Goal: Check status: Check status

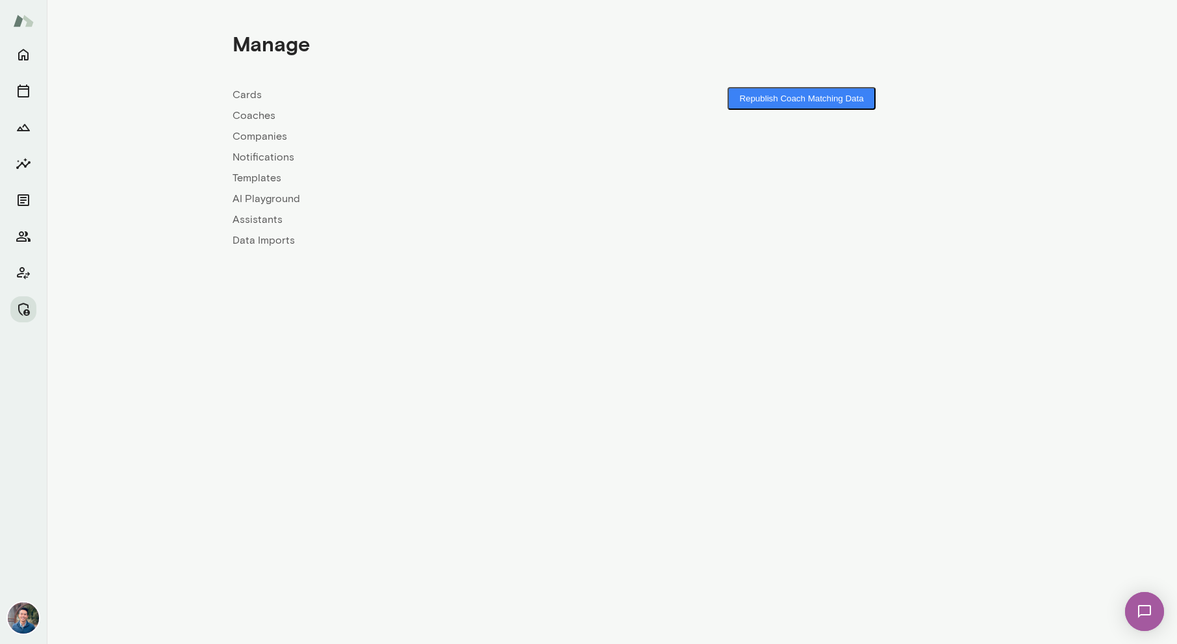
click at [258, 133] on link "Companies" at bounding box center [422, 137] width 379 height 16
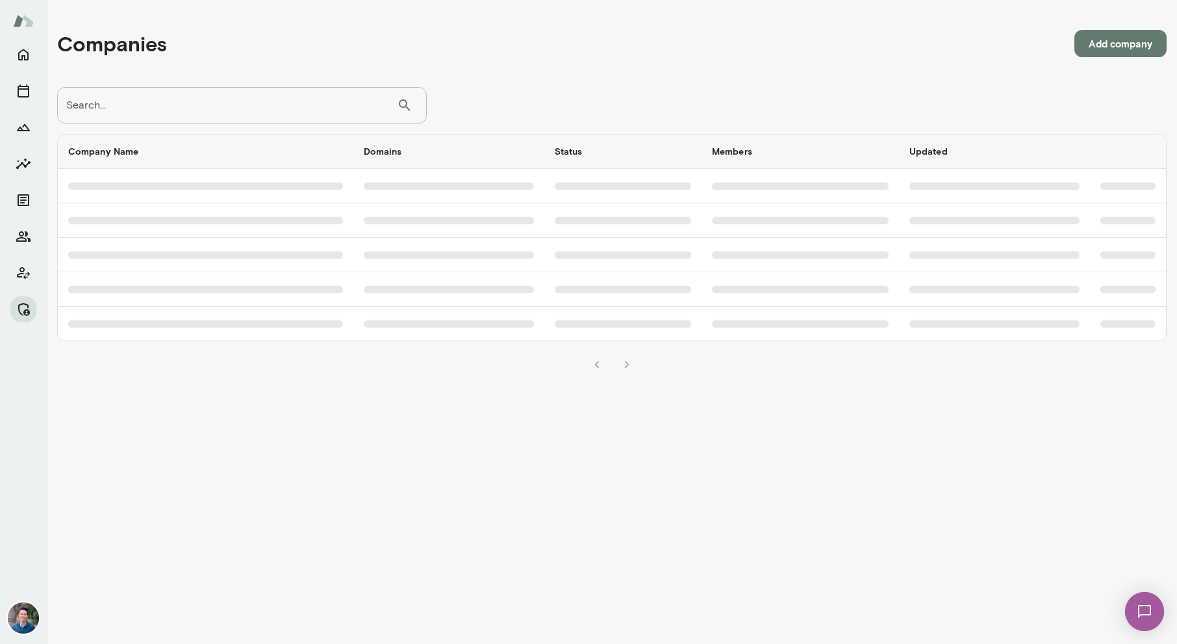
click at [255, 108] on input "Search..." at bounding box center [227, 105] width 340 height 36
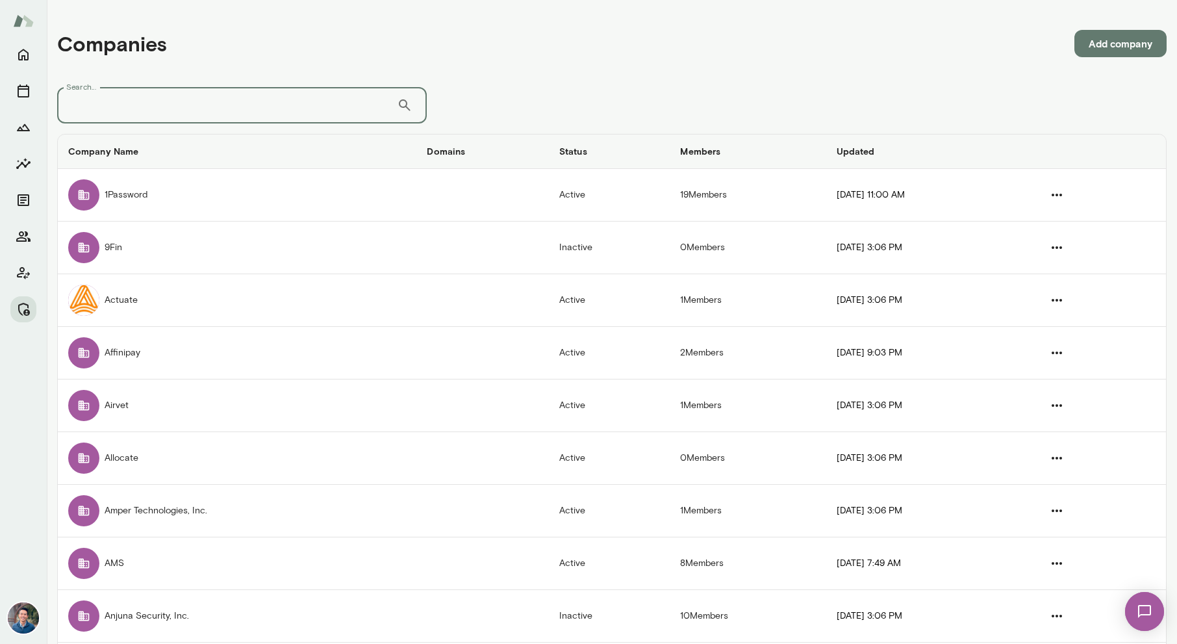
type input "*"
type input "******"
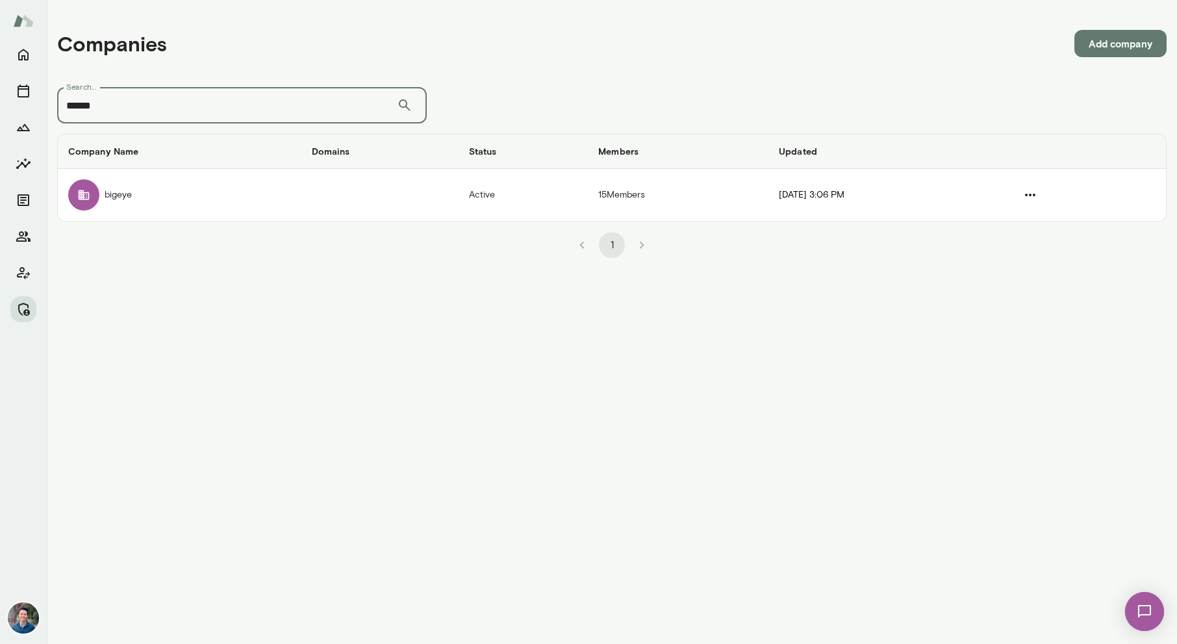
click at [256, 194] on td "bigeye" at bounding box center [180, 195] width 244 height 52
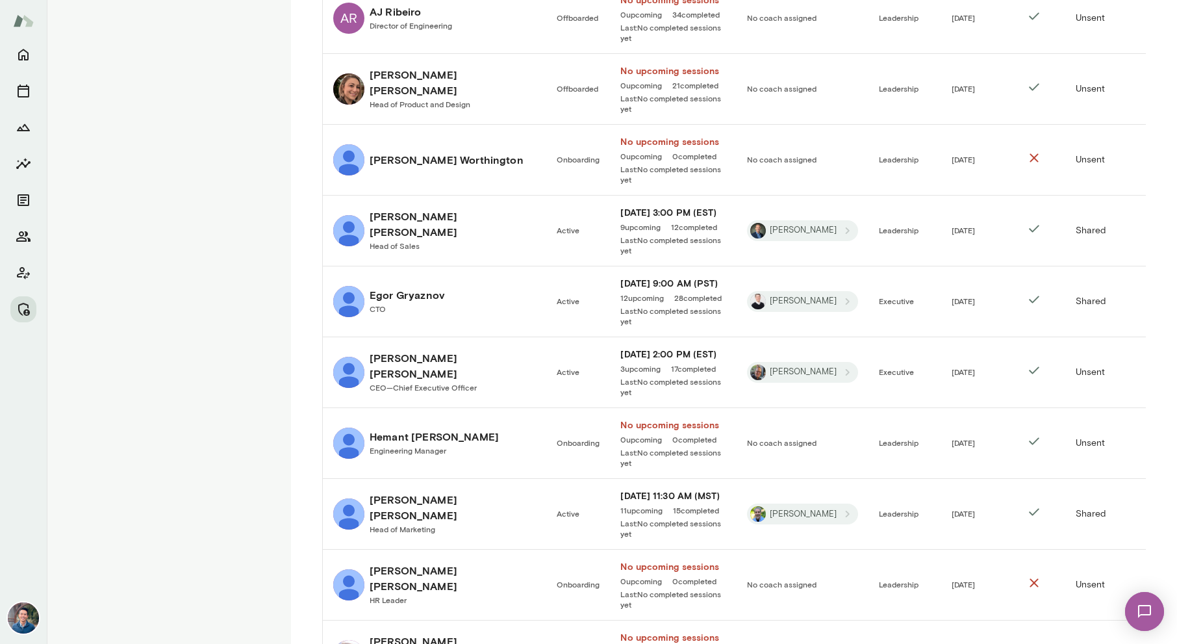
scroll to position [403, 0]
click at [425, 349] on h6 "Eleanor Treharne-Jones" at bounding box center [453, 364] width 166 height 31
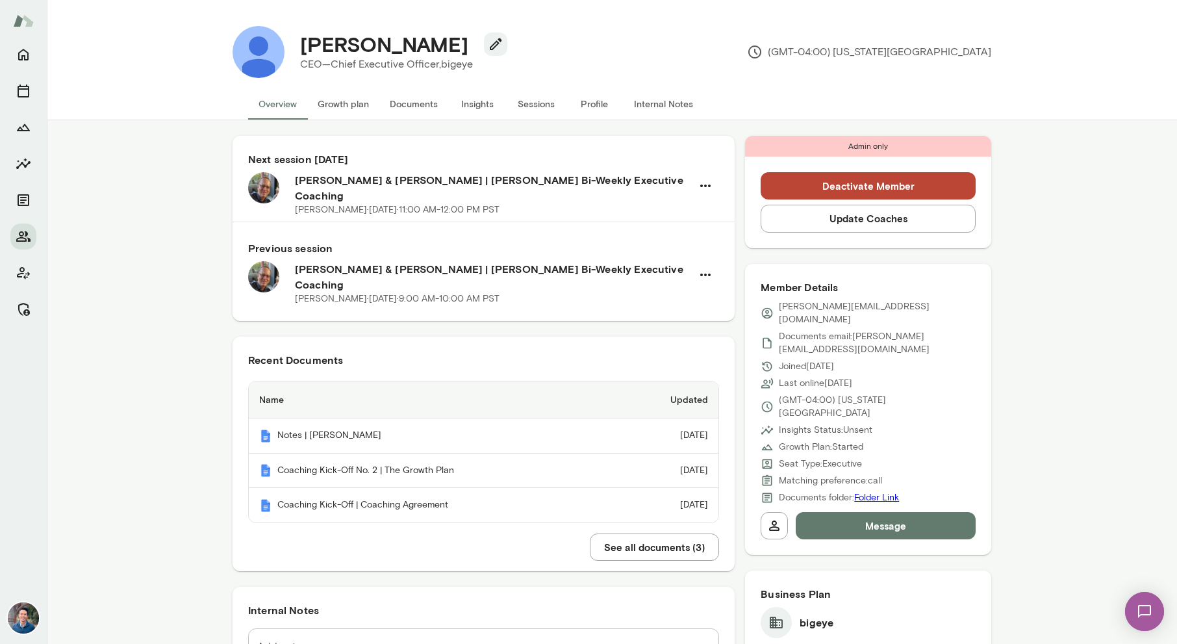
click at [525, 106] on button "Sessions" at bounding box center [536, 103] width 58 height 31
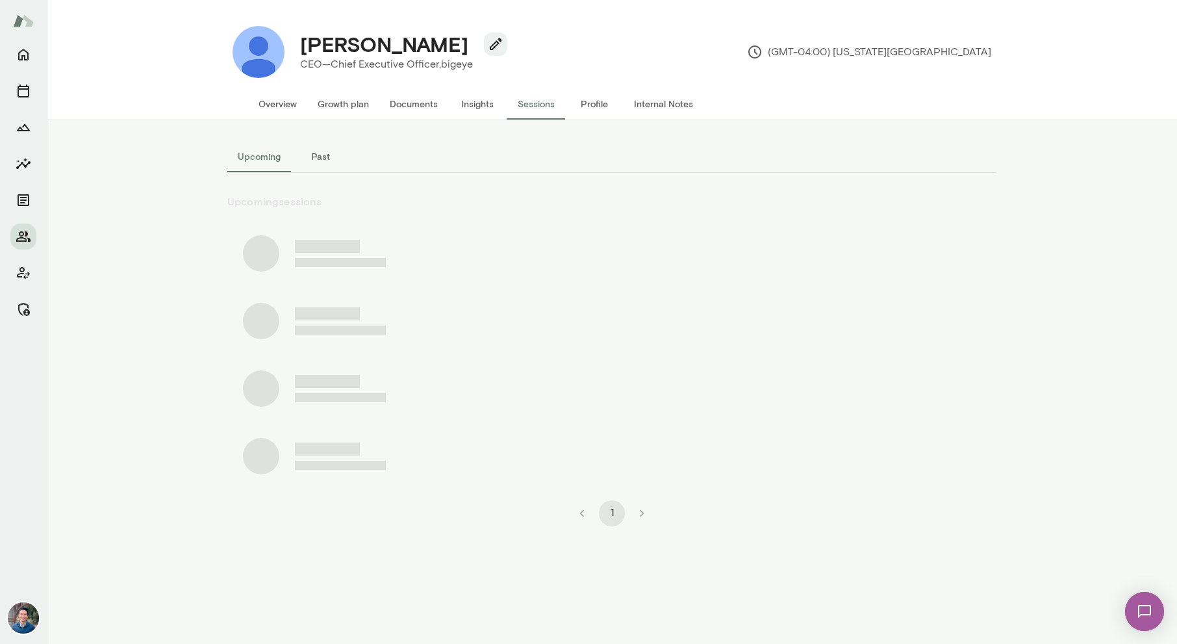
click at [318, 152] on button "Past" at bounding box center [320, 156] width 58 height 31
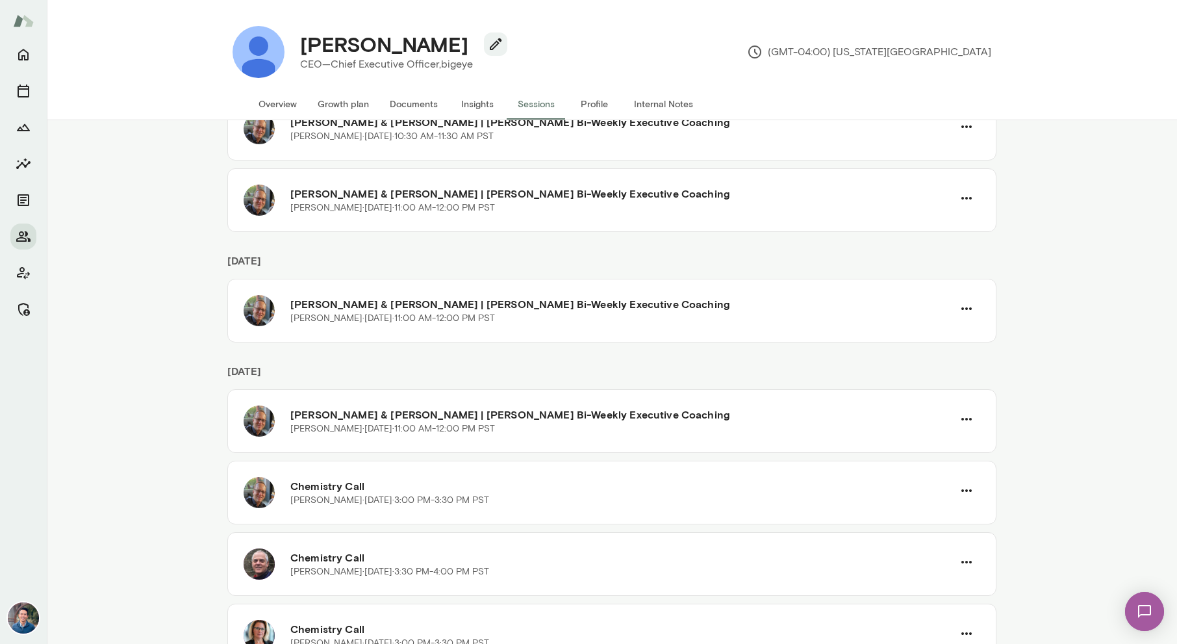
scroll to position [1123, 0]
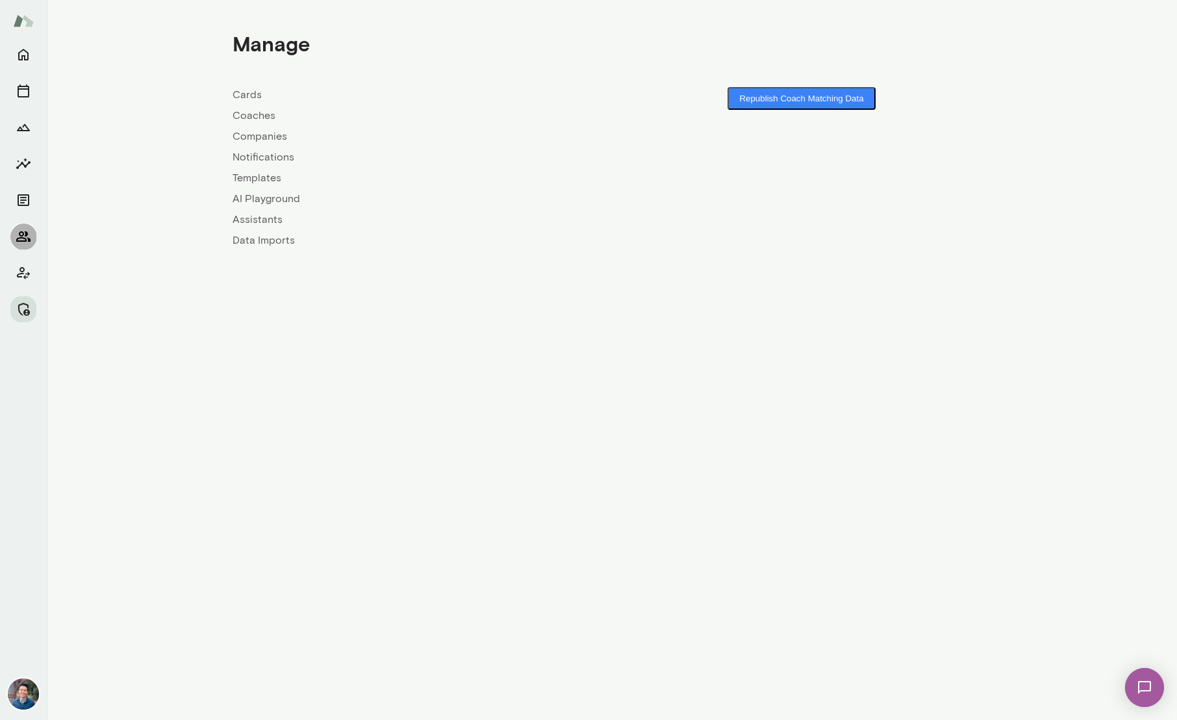
click at [25, 237] on icon "Members" at bounding box center [24, 237] width 16 height 16
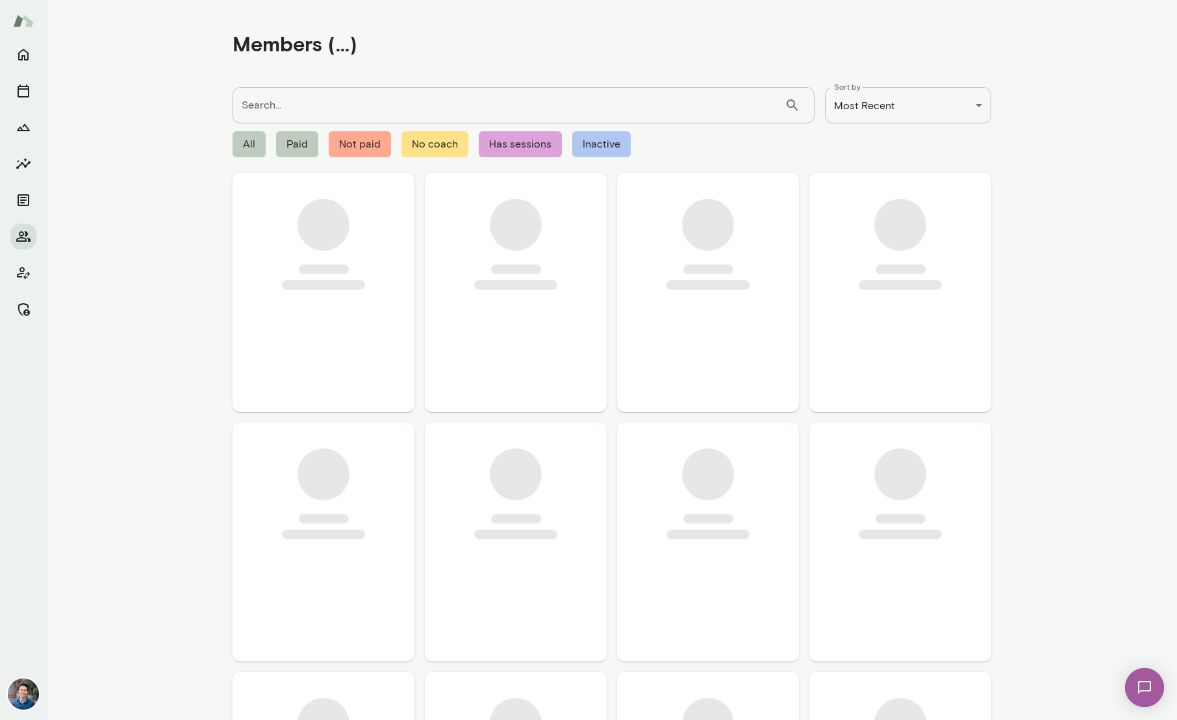
click at [303, 101] on input "Search..." at bounding box center [509, 105] width 552 height 36
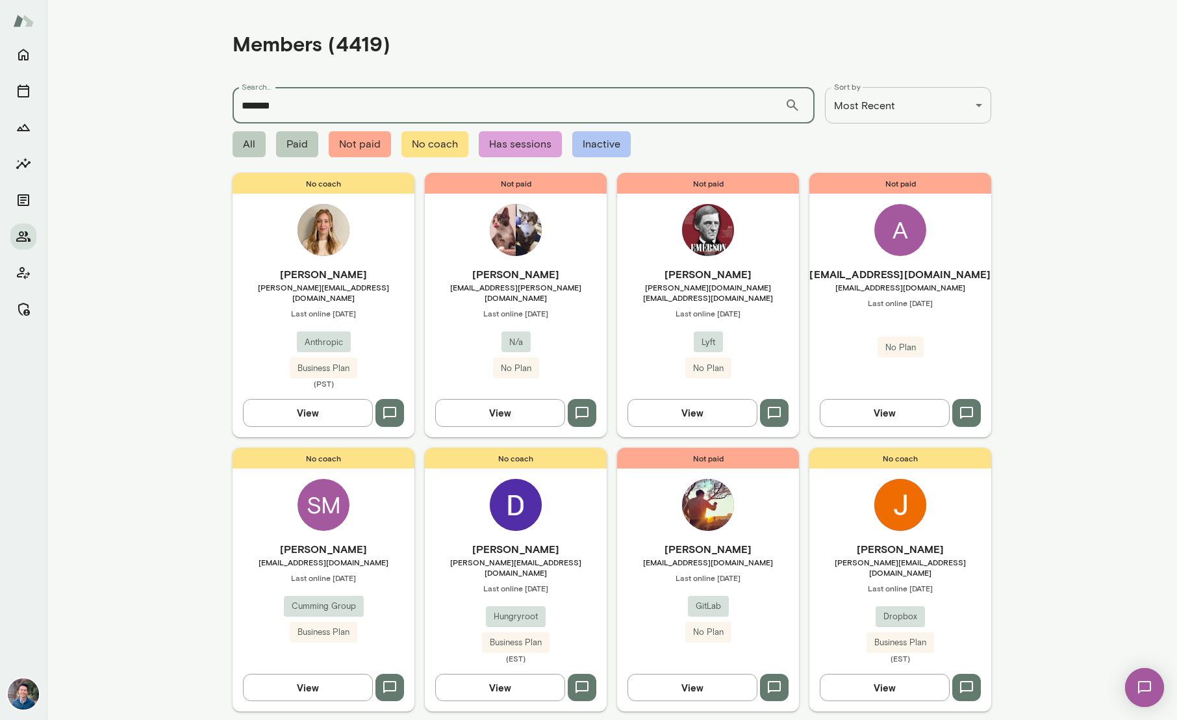
type input "*******"
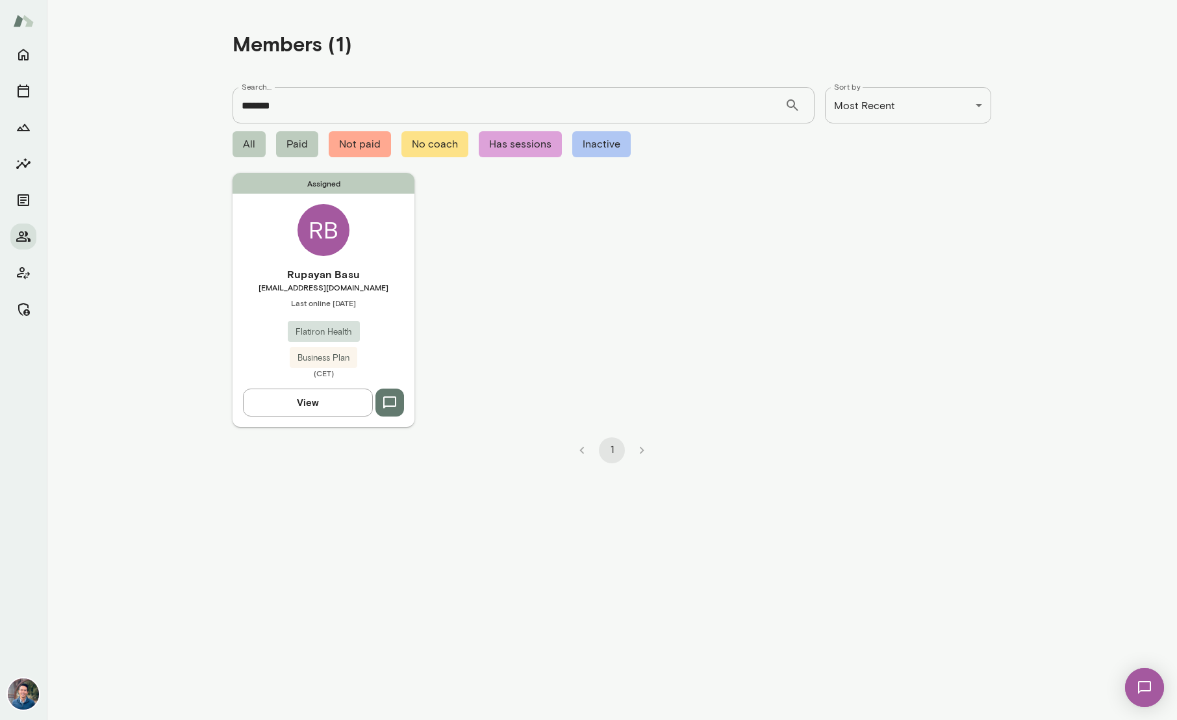
click at [363, 259] on div "Assigned RB Rupayan Basu rupayan.basu@flatiron.com Last online September 23 Fla…" at bounding box center [324, 299] width 182 height 253
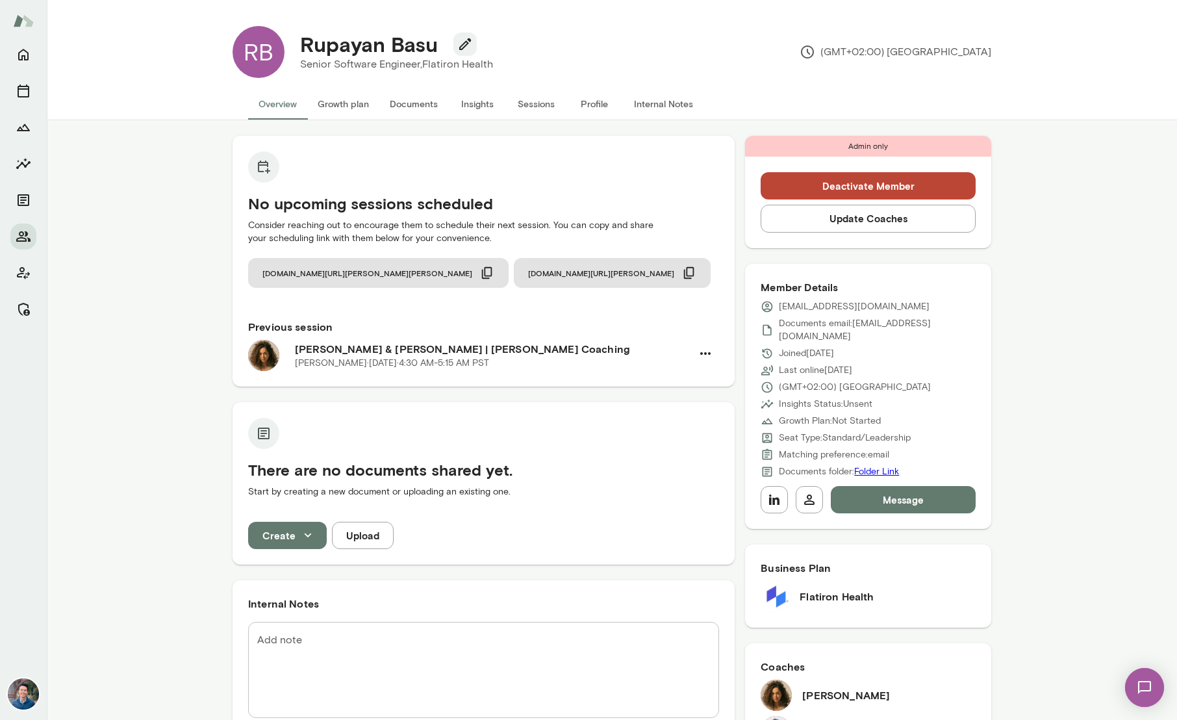
click at [394, 361] on p "Najla Elmachtoub · Tue, Sep 23 · 4:30 AM-5:15 AM PST" at bounding box center [392, 363] width 194 height 13
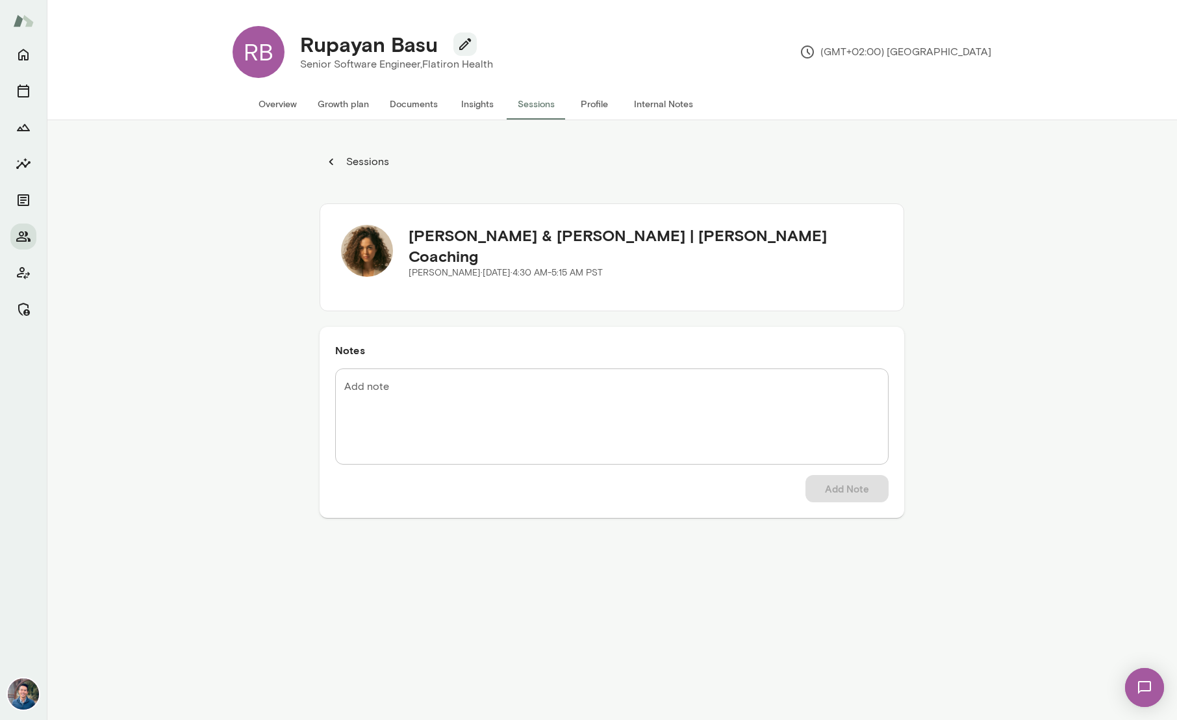
click at [287, 112] on button "Overview" at bounding box center [277, 103] width 59 height 31
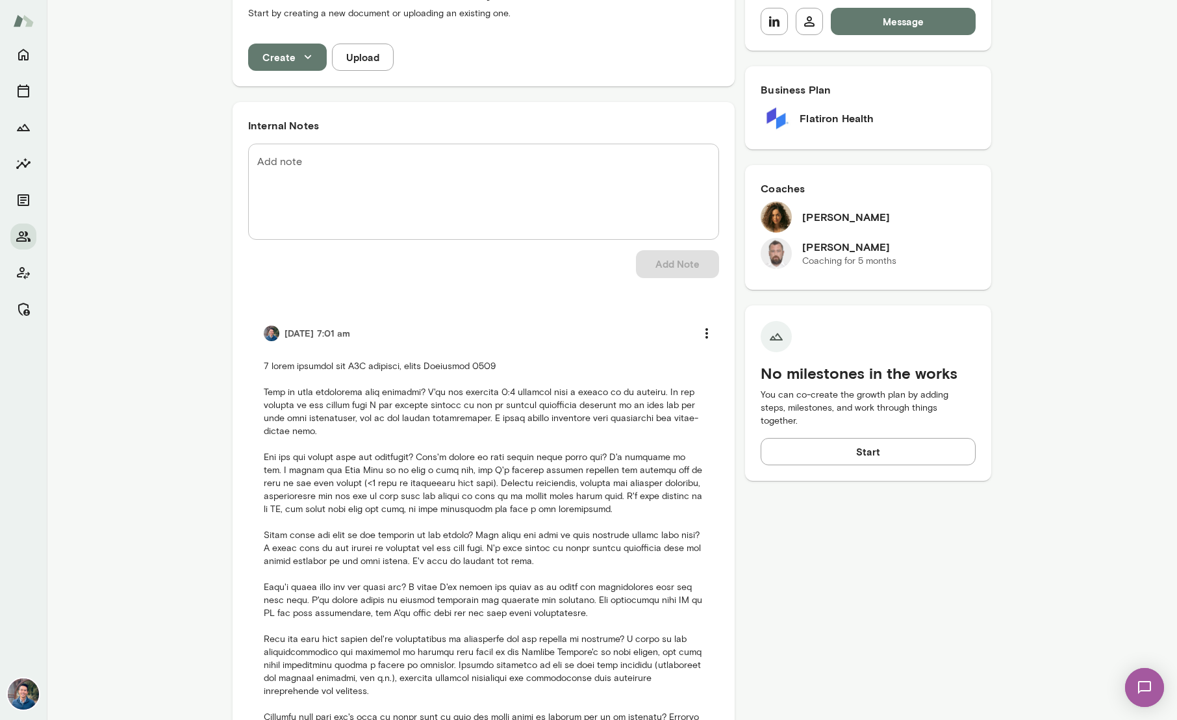
scroll to position [644, 0]
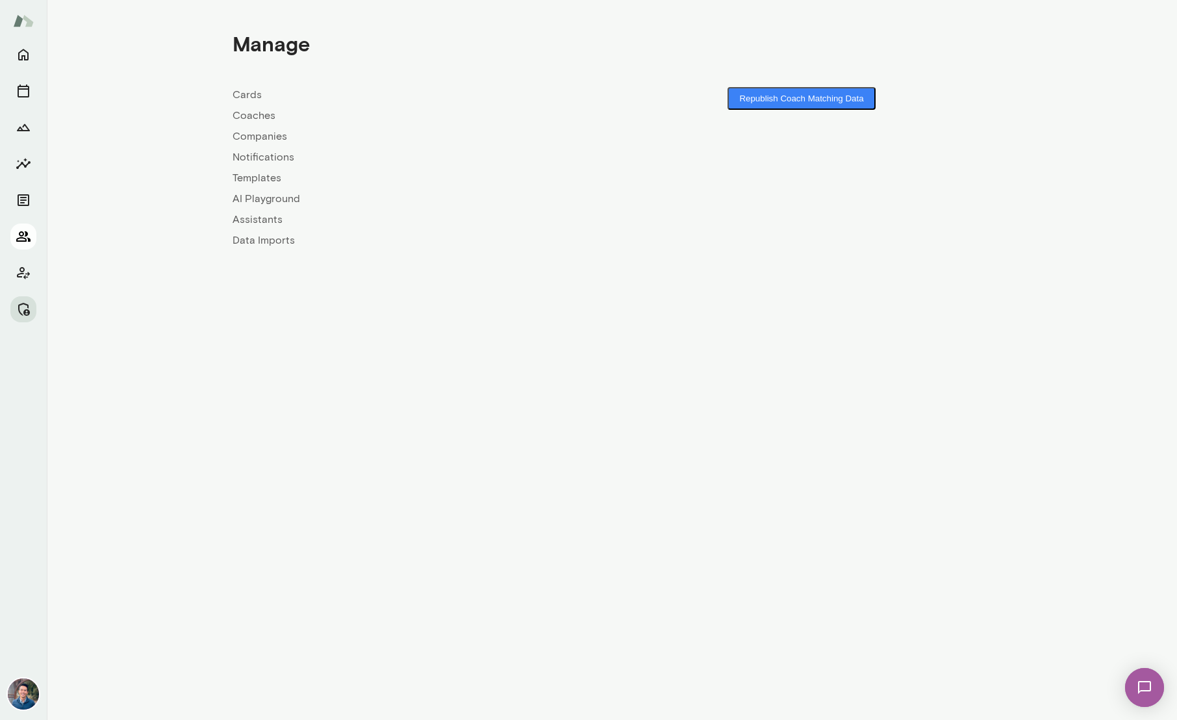
click at [29, 239] on icon "Members" at bounding box center [23, 236] width 14 height 10
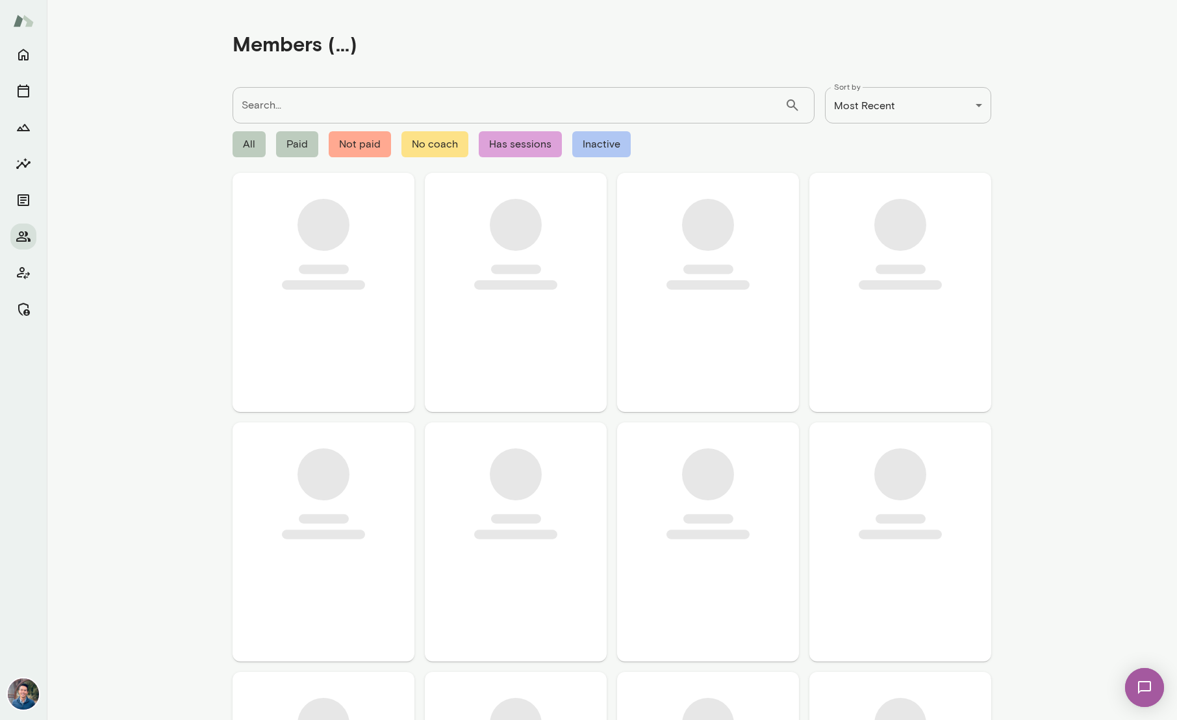
click at [379, 99] on input "Search..." at bounding box center [509, 105] width 552 height 36
paste input "**********"
type input "**********"
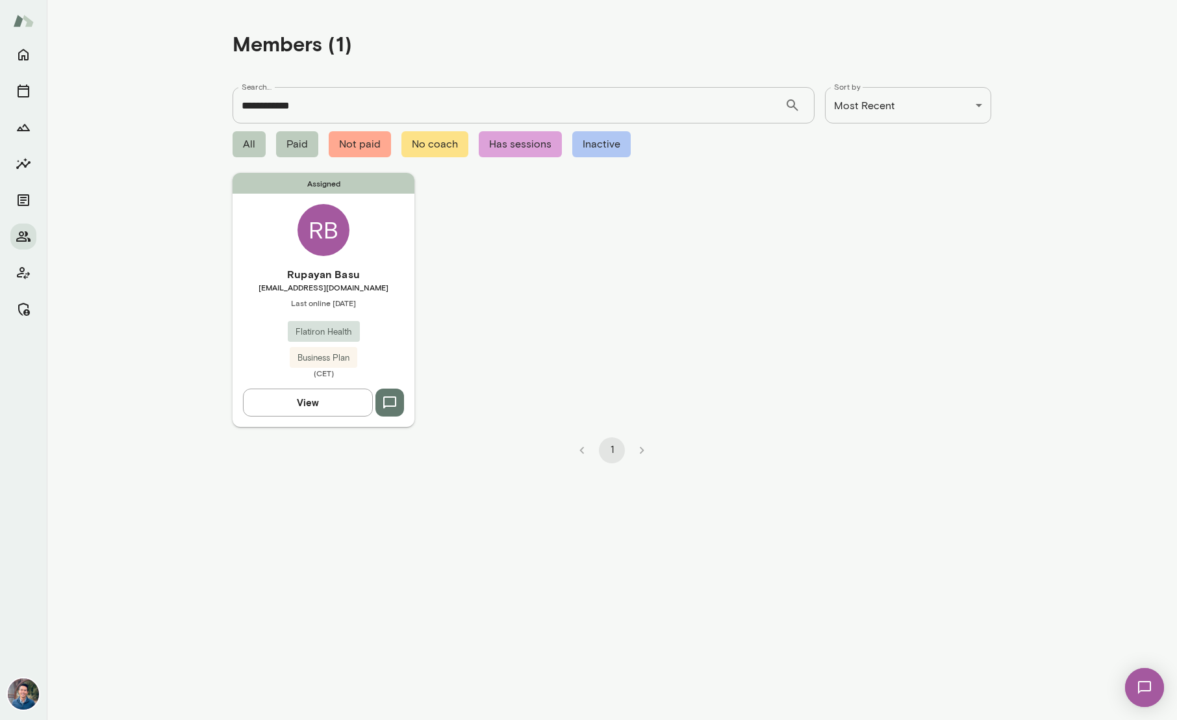
click at [327, 248] on div "RB" at bounding box center [324, 230] width 52 height 52
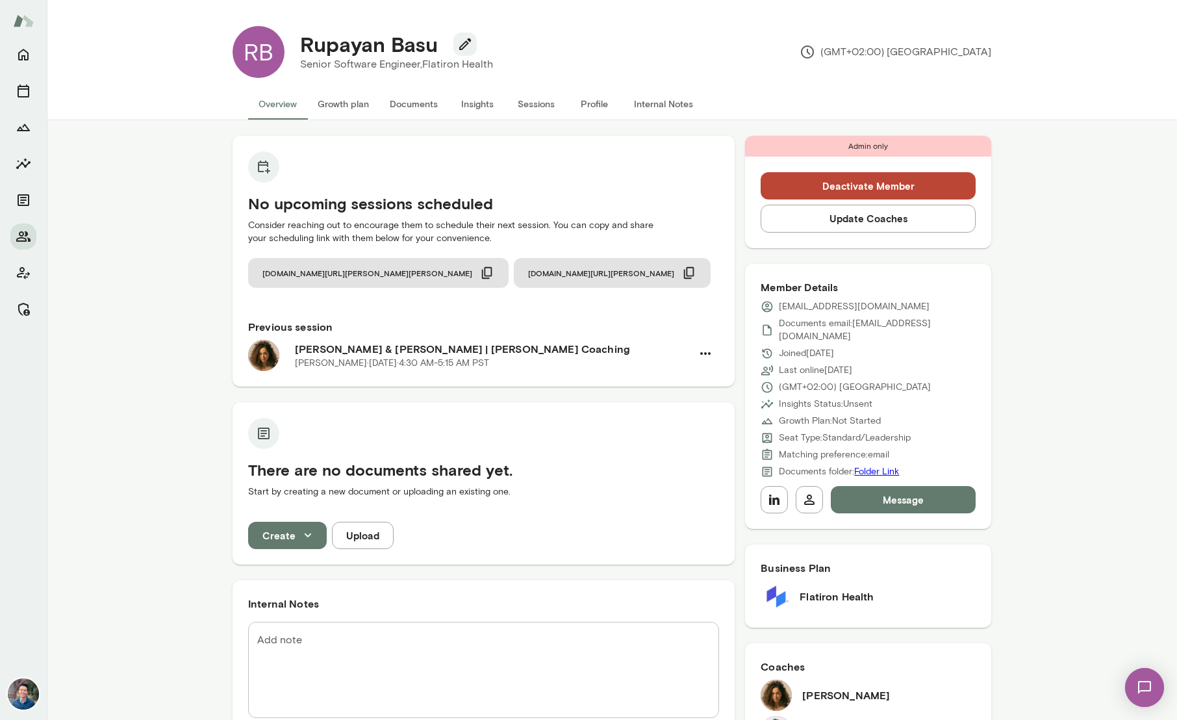
click at [527, 101] on button "Sessions" at bounding box center [536, 103] width 58 height 31
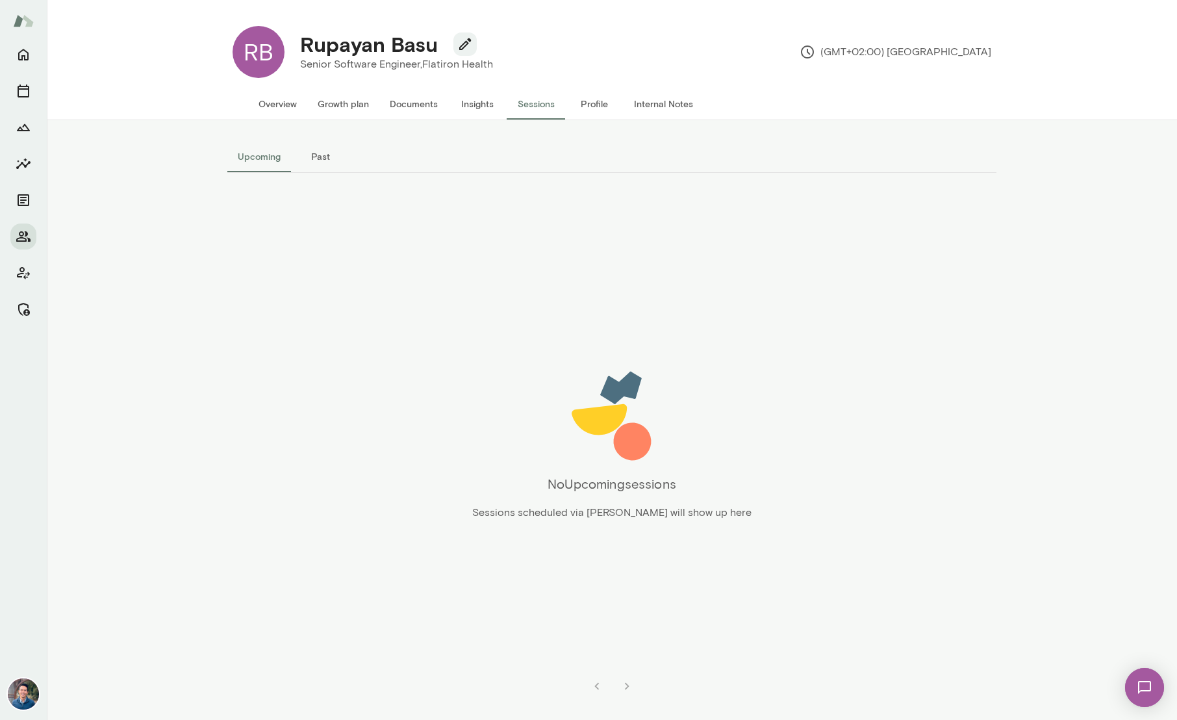
click at [319, 160] on button "Past" at bounding box center [320, 156] width 58 height 31
